Goal: Task Accomplishment & Management: Manage account settings

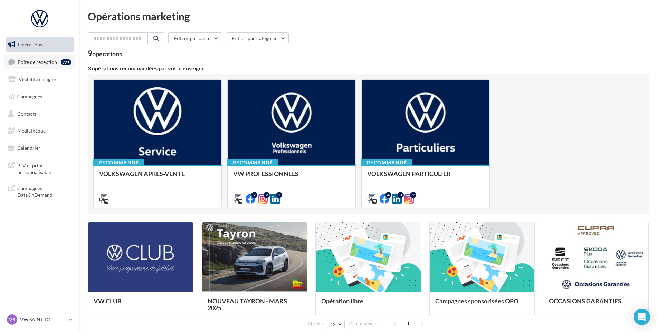
click at [31, 57] on link "Boîte de réception 99+" at bounding box center [39, 62] width 71 height 15
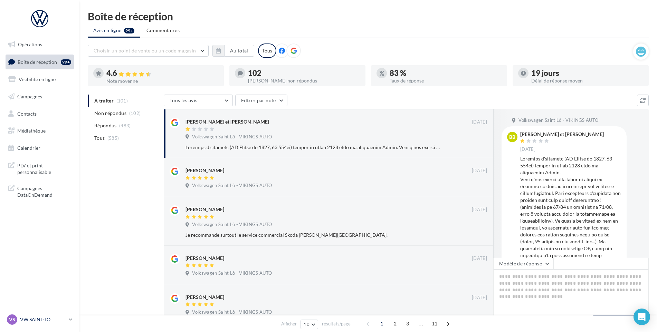
click at [54, 324] on div "VS VW SAINT-LO vw-stlo-vau" at bounding box center [36, 320] width 59 height 10
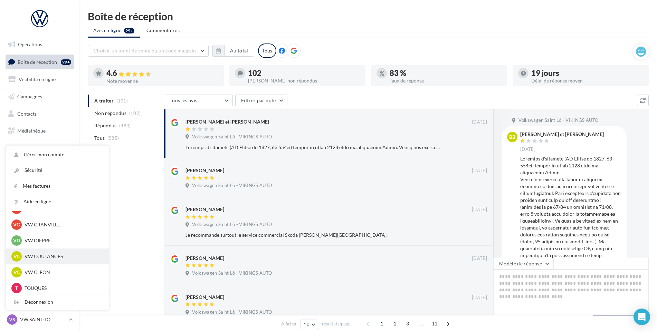
scroll to position [138, 0]
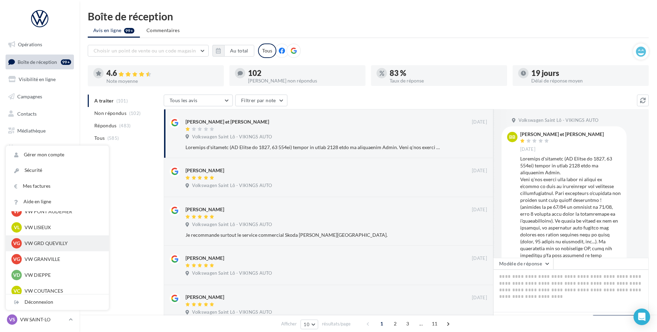
click at [54, 249] on div "VG VW GRD QUEVILLY vw-leg-vau" at bounding box center [57, 244] width 103 height 16
click at [57, 236] on div "VG VW GRD QUEVILLY vw-leg-vau" at bounding box center [57, 244] width 103 height 16
click at [56, 242] on p "VW GRD QUEVILLY" at bounding box center [63, 243] width 76 height 7
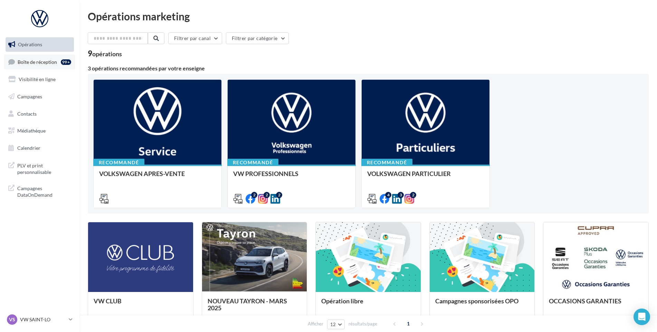
click at [21, 64] on span "Boîte de réception" at bounding box center [37, 62] width 39 height 6
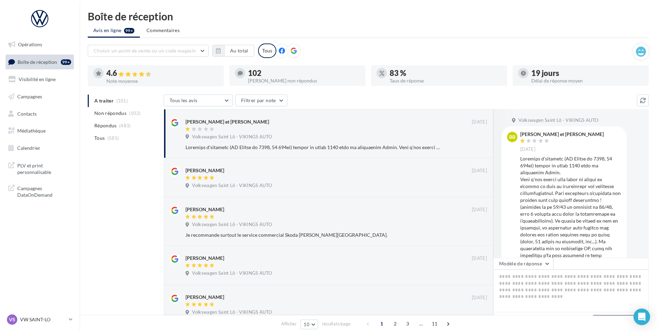
click at [66, 311] on nav "Opérations Boîte de réception 99+ Visibilité en ligne Campagnes Contacts Médiat…" at bounding box center [39, 166] width 79 height 332
click at [52, 321] on p "VW SAINT-LO" at bounding box center [43, 319] width 46 height 7
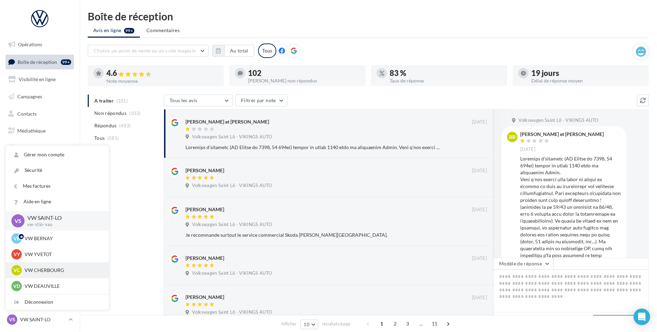
scroll to position [104, 0]
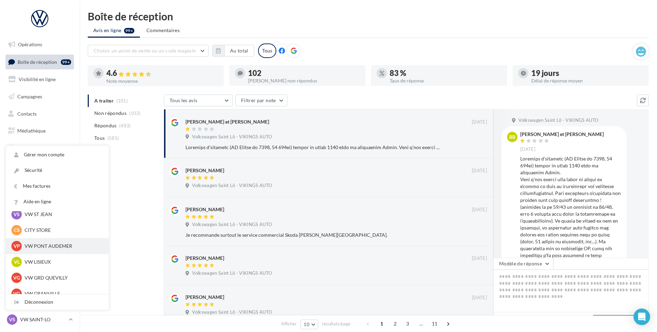
click at [35, 240] on div "VP VW PONT AUDEMER vw-pon-vau" at bounding box center [57, 246] width 103 height 16
click at [36, 240] on div "VP VW PONT AUDEMER vw-pon-vau" at bounding box center [57, 246] width 103 height 16
drag, startPoint x: 36, startPoint y: 240, endPoint x: 35, endPoint y: 244, distance: 3.5
click at [35, 244] on p "VW PONT AUDEMER" at bounding box center [63, 246] width 76 height 7
